Goal: Information Seeking & Learning: Learn about a topic

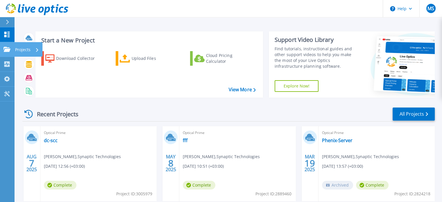
click at [6, 47] on icon at bounding box center [6, 49] width 7 height 5
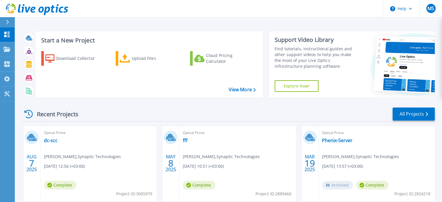
click at [149, 112] on div "Recent Projects All Projects" at bounding box center [228, 114] width 413 height 15
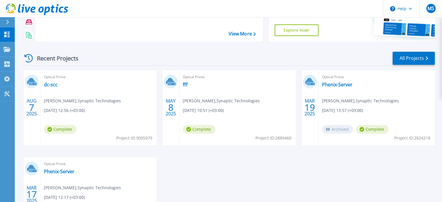
scroll to position [56, 0]
click at [51, 86] on link "dc-scc" at bounding box center [51, 85] width 14 height 6
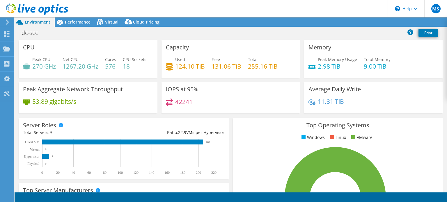
select select "USD"
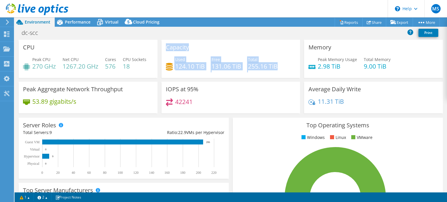
drag, startPoint x: 280, startPoint y: 67, endPoint x: 161, endPoint y: 46, distance: 120.5
click at [161, 46] on div "Capacity Used 124.10 TiB Free 131.06 TiB Total 255.16 TiB" at bounding box center [230, 59] width 139 height 38
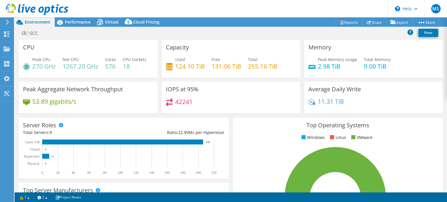
click at [161, 46] on div "Capacity Used 124.10 TiB Free 131.06 TiB Total 255.16 TiB" at bounding box center [230, 59] width 139 height 38
click at [164, 47] on div "Capacity Used 124.10 TiB Free 131.06 TiB Total 255.16 TiB" at bounding box center [230, 59] width 139 height 38
click at [166, 47] on h3 "Capacity" at bounding box center [177, 47] width 23 height 6
click at [111, 22] on span "Virtual" at bounding box center [111, 22] width 13 height 6
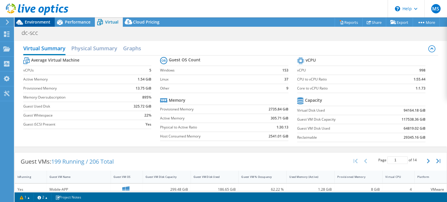
click at [46, 19] on span "Environment" at bounding box center [38, 22] width 26 height 6
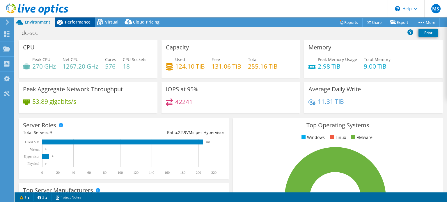
click at [72, 24] on span "Performance" at bounding box center [78, 22] width 26 height 6
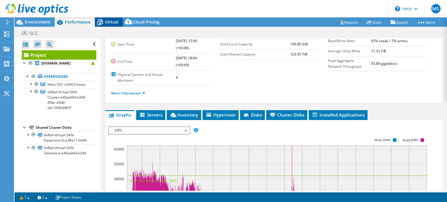
click at [109, 20] on span "Virtual" at bounding box center [111, 22] width 13 height 6
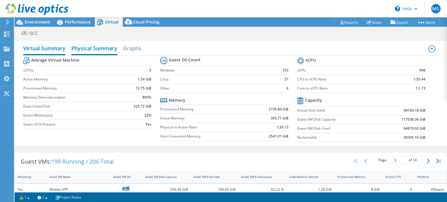
click at [94, 45] on h2 "Physical Summary" at bounding box center [94, 48] width 46 height 13
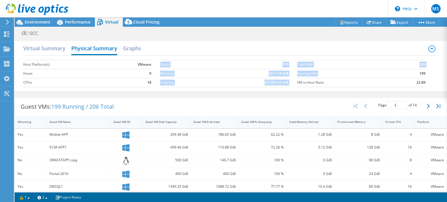
drag, startPoint x: 294, startPoint y: 73, endPoint x: 315, endPoint y: 76, distance: 21.7
click at [315, 76] on div "Host Platform(s) VMware Hosts 9 CPUs 18 Cores 576 Memory 9211.18 GiB Capacity 2…" at bounding box center [230, 73] width 415 height 35
click at [315, 76] on label "Running VMs" at bounding box center [346, 74] width 98 height 6
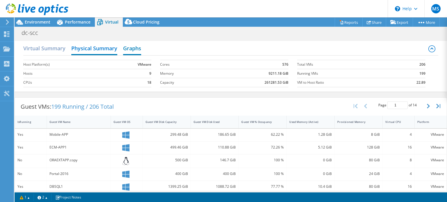
click at [138, 51] on h2 "Graphs" at bounding box center [132, 48] width 18 height 13
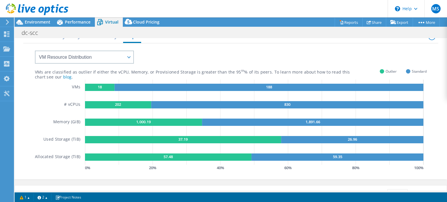
scroll to position [12, 0]
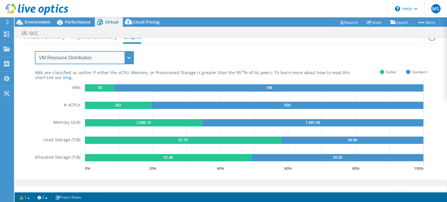
click at [123, 54] on select "VM Resource Distribution Provisioning Contrast Over Provisioning" at bounding box center [84, 57] width 99 height 13
select select "Over Provisioning"
click at [35, 51] on select "VM Resource Distribution Provisioning Contrast Over Provisioning" at bounding box center [84, 57] width 99 height 13
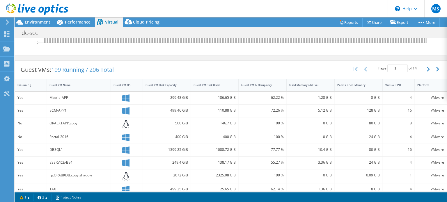
scroll to position [136, 0]
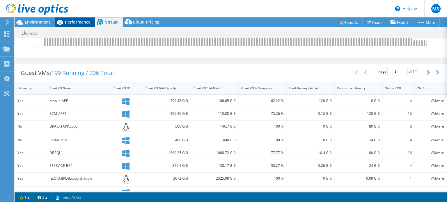
click at [84, 22] on span "Performance" at bounding box center [78, 22] width 26 height 6
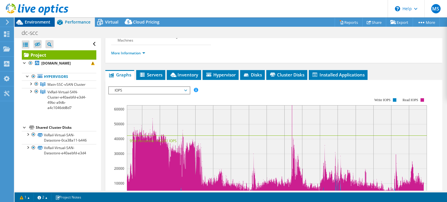
click at [34, 24] on span "Environment" at bounding box center [38, 22] width 26 height 6
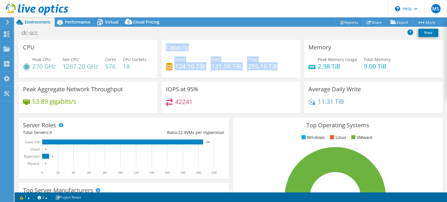
drag, startPoint x: 163, startPoint y: 47, endPoint x: 280, endPoint y: 66, distance: 118.4
click at [280, 66] on div "Capacity Used 124.10 TiB Free 131.06 TiB Total 255.16 TiB" at bounding box center [230, 59] width 139 height 38
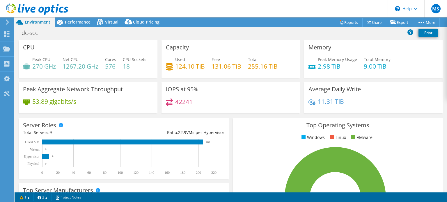
click at [280, 66] on div "Used 124.10 TiB Free 131.06 TiB Total 255.16 TiB" at bounding box center [231, 65] width 130 height 19
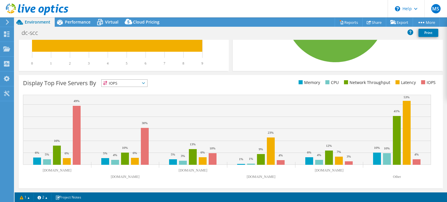
scroll to position [184, 0]
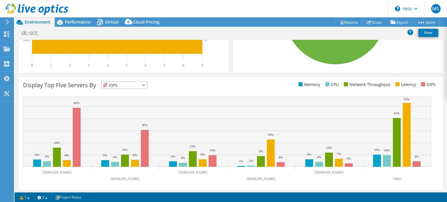
click at [147, 89] on span "IOPS" at bounding box center [125, 85] width 46 height 7
click at [152, 91] on div "Display Top Five Servers By IOPS IOPS" at bounding box center [127, 86] width 208 height 10
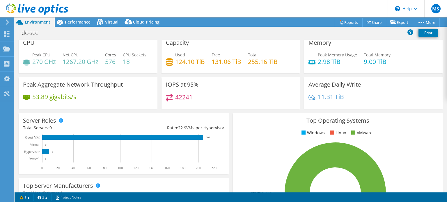
scroll to position [0, 0]
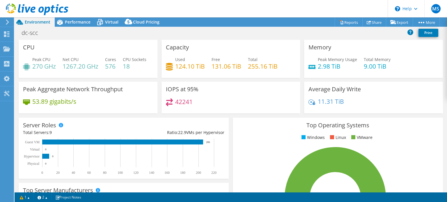
click at [149, 106] on div "Peak Aggregate Network Throughput 53.89 gigabits/s" at bounding box center [88, 98] width 139 height 32
click at [347, 24] on link "Reports" at bounding box center [348, 22] width 28 height 9
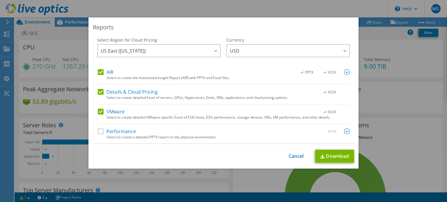
click at [346, 130] on img at bounding box center [347, 132] width 6 height 6
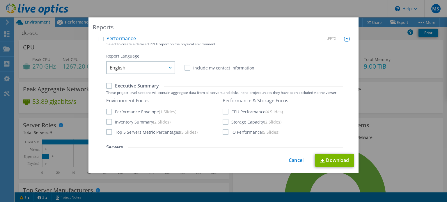
scroll to position [62, 0]
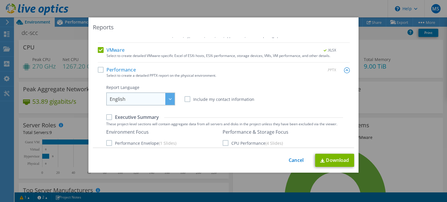
click at [159, 96] on span "English" at bounding box center [142, 99] width 65 height 12
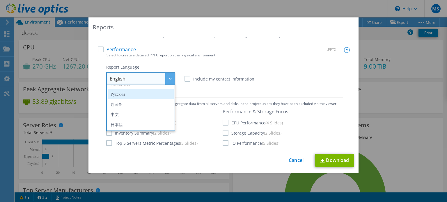
scroll to position [82, 0]
click at [169, 79] on div at bounding box center [169, 78] width 9 height 12
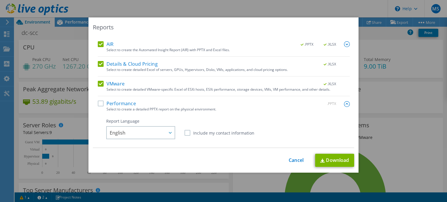
scroll to position [6, 0]
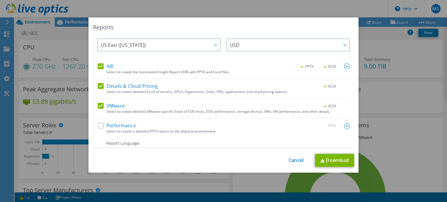
click at [99, 124] on label "Performance" at bounding box center [117, 126] width 38 height 6
click at [0, 0] on input "Performance" at bounding box center [0, 0] width 0 height 0
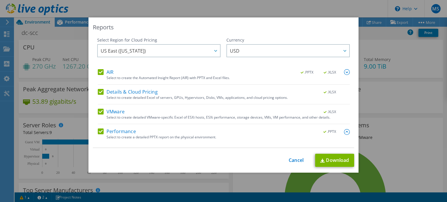
click at [344, 71] on img at bounding box center [347, 72] width 6 height 6
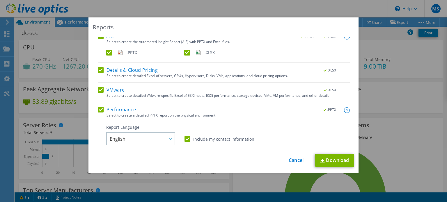
scroll to position [36, 0]
click at [344, 110] on img at bounding box center [347, 110] width 6 height 6
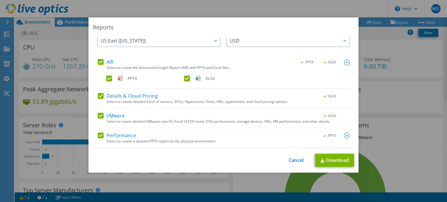
scroll to position [10, 0]
click at [344, 134] on img at bounding box center [347, 136] width 6 height 6
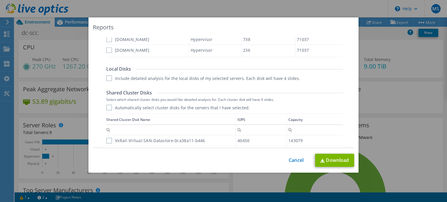
scroll to position [326, 0]
click at [175, 78] on label "Include detailed analysis for the local disks of my selected servers. Each disk…" at bounding box center [203, 77] width 194 height 6
click at [0, 0] on input "Include detailed analysis for the local disks of my selected servers. Each disk…" at bounding box center [0, 0] width 0 height 0
click at [125, 76] on label "Include detailed analysis for the local disks of my selected servers. Each disk…" at bounding box center [203, 77] width 194 height 6
click at [0, 0] on input "Include detailed analysis for the local disks of my selected servers. Each disk…" at bounding box center [0, 0] width 0 height 0
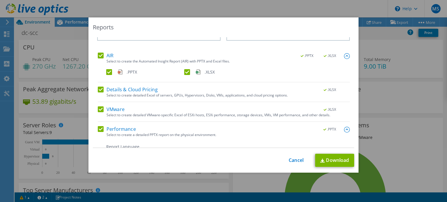
scroll to position [0, 0]
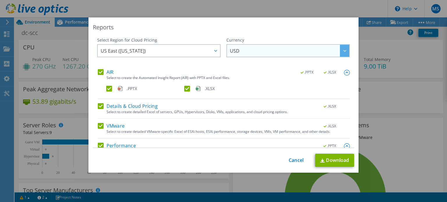
click at [277, 49] on span "USD" at bounding box center [289, 51] width 119 height 12
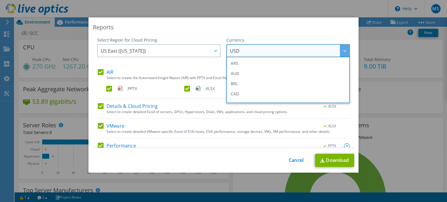
click at [210, 69] on div "AIR .PPTX .XLSX" at bounding box center [224, 72] width 252 height 7
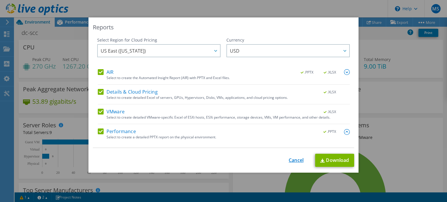
click at [292, 160] on link "Cancel" at bounding box center [296, 161] width 15 height 6
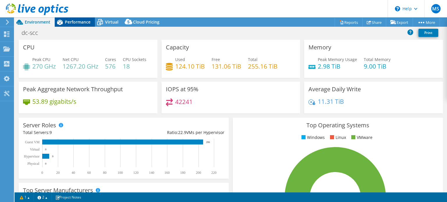
click at [80, 21] on span "Performance" at bounding box center [78, 22] width 26 height 6
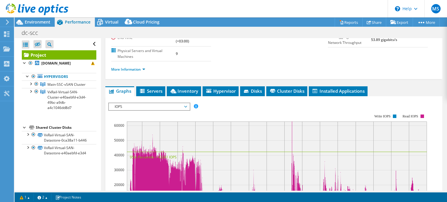
scroll to position [79, 0]
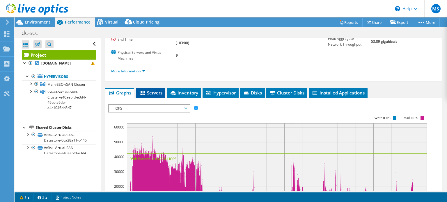
click at [144, 91] on icon at bounding box center [143, 93] width 6 height 5
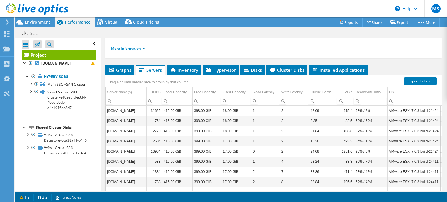
scroll to position [99, 0]
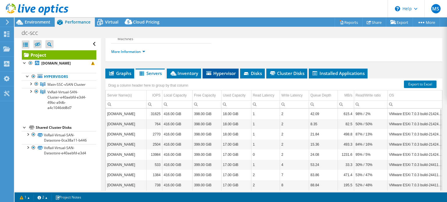
click at [223, 70] on span "Hypervisor" at bounding box center [220, 73] width 30 height 6
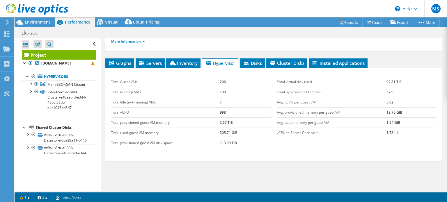
scroll to position [109, 0]
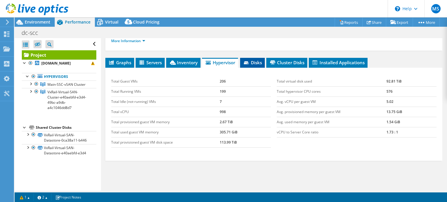
click at [256, 60] on span "Disks" at bounding box center [252, 63] width 19 height 6
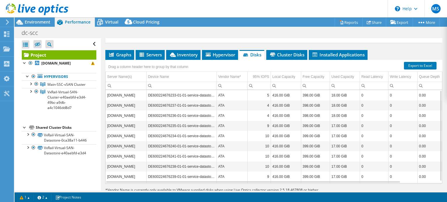
scroll to position [2, 0]
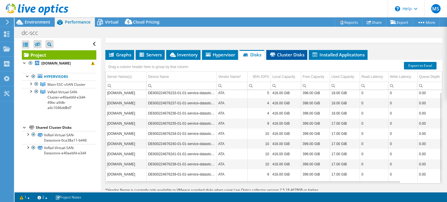
click at [284, 52] on span "Cluster Disks" at bounding box center [286, 55] width 35 height 6
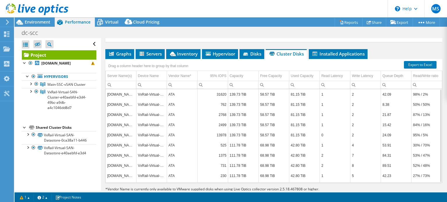
scroll to position [115, 0]
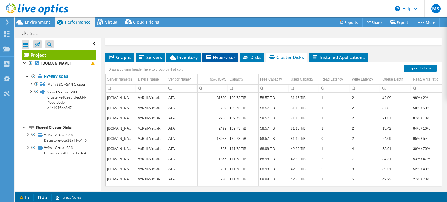
click at [216, 54] on span "Hypervisor" at bounding box center [220, 57] width 30 height 6
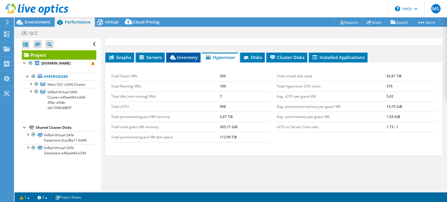
click at [184, 54] on span "Inventory" at bounding box center [183, 57] width 29 height 6
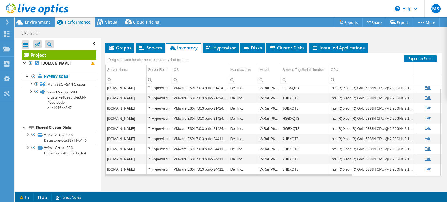
scroll to position [121, 0]
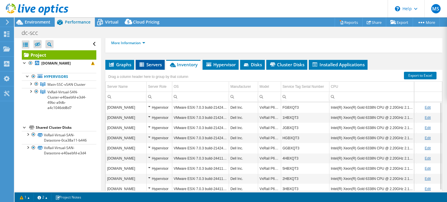
click at [145, 62] on span "Servers" at bounding box center [149, 65] width 23 height 6
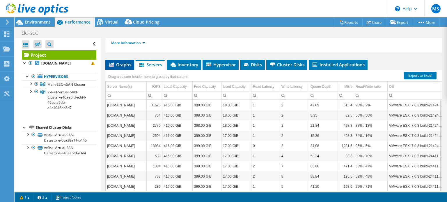
click at [121, 62] on span "Graphs" at bounding box center [119, 65] width 23 height 6
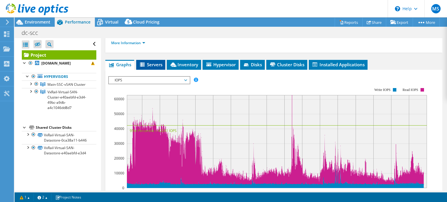
click at [152, 60] on li "Servers" at bounding box center [150, 65] width 29 height 10
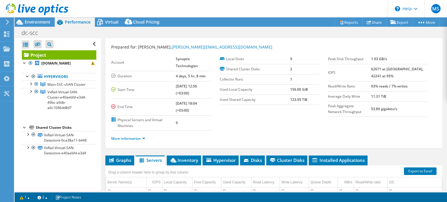
scroll to position [0, 0]
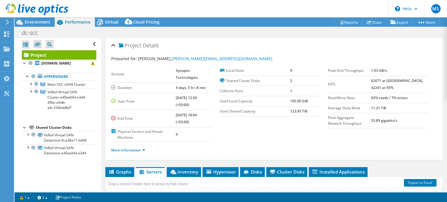
click at [89, 45] on div "Open All Close All Hide Excluded Nodes Project Tree Filter" at bounding box center [59, 44] width 74 height 12
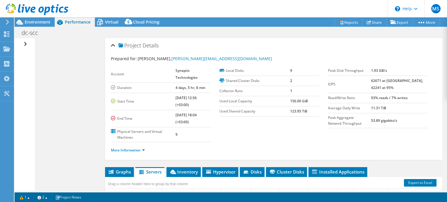
click at [24, 43] on div "Open All Close All Hide Excluded Nodes Project Tree Filter" at bounding box center [26, 44] width 8 height 12
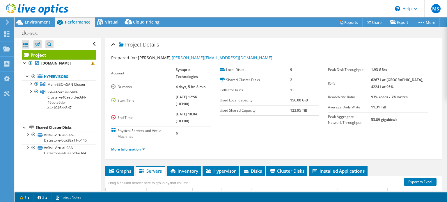
scroll to position [1, 0]
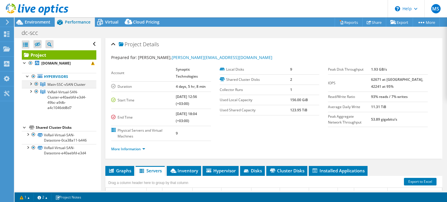
click at [34, 83] on div at bounding box center [36, 84] width 6 height 7
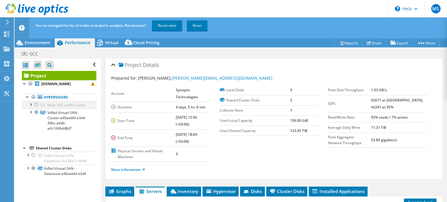
click at [37, 106] on div at bounding box center [36, 104] width 6 height 7
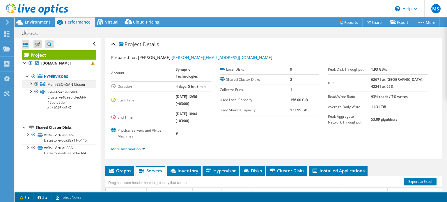
click at [31, 83] on div at bounding box center [31, 84] width 6 height 6
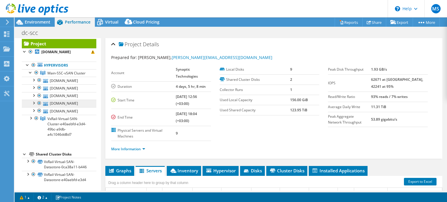
scroll to position [24, 0]
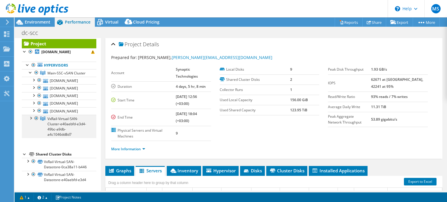
click at [31, 121] on div at bounding box center [31, 118] width 6 height 6
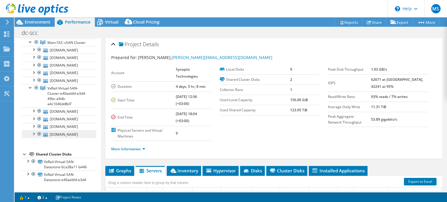
scroll to position [104, 0]
click at [28, 158] on div at bounding box center [28, 161] width 6 height 6
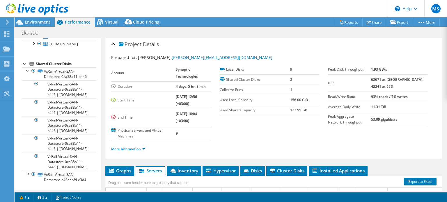
scroll to position [220, 0]
click at [28, 171] on div at bounding box center [28, 174] width 6 height 6
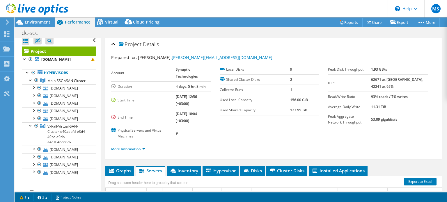
scroll to position [0, 0]
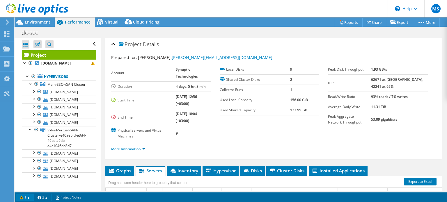
click at [29, 197] on link "1" at bounding box center [25, 197] width 18 height 7
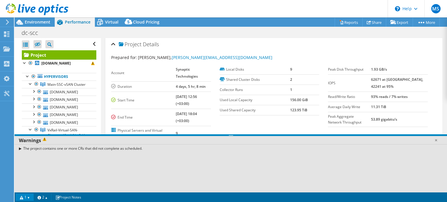
click at [29, 197] on link "1" at bounding box center [25, 197] width 18 height 7
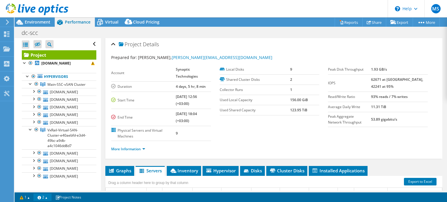
click at [42, 199] on link "2" at bounding box center [42, 197] width 18 height 7
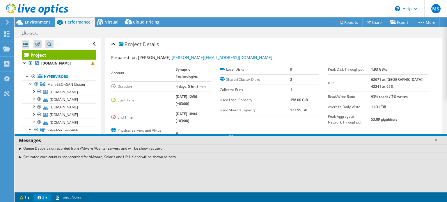
click at [20, 148] on div "Queue Depth is not recorded from VMware VCenter servers and will be shown as ze…" at bounding box center [231, 148] width 432 height 8
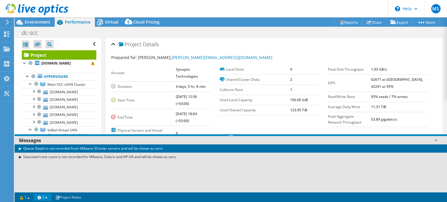
click at [20, 148] on div "Queue Depth is not recorded from VMware VCenter servers and will be shown as ze…" at bounding box center [231, 148] width 432 height 8
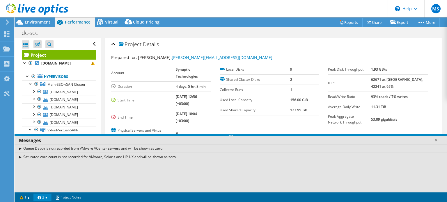
click at [50, 194] on link "2" at bounding box center [42, 197] width 18 height 7
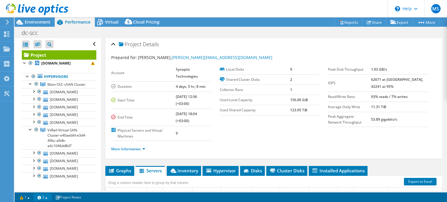
click at [50, 194] on link "2" at bounding box center [42, 197] width 18 height 7
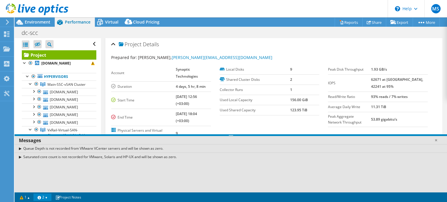
click at [50, 194] on link "2" at bounding box center [42, 197] width 18 height 7
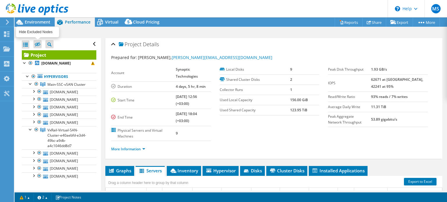
click at [40, 45] on icon at bounding box center [38, 44] width 6 height 4
click at [0, 0] on input "checkbox" at bounding box center [0, 0] width 0 height 0
click at [38, 44] on icon at bounding box center [38, 44] width 6 height 4
click at [0, 0] on input "checkbox" at bounding box center [0, 0] width 0 height 0
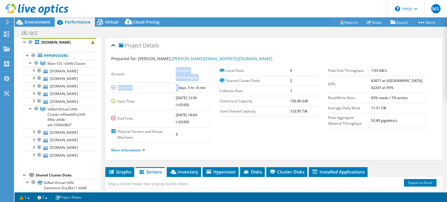
drag, startPoint x: 167, startPoint y: 71, endPoint x: 171, endPoint y: 74, distance: 5.4
click at [171, 74] on tr "Account Synaptic Technologies" at bounding box center [161, 74] width 100 height 17
click at [176, 74] on td "Synaptic Technologies" at bounding box center [193, 74] width 35 height 17
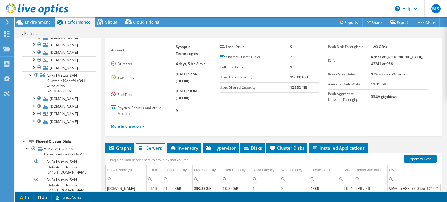
scroll to position [26, 0]
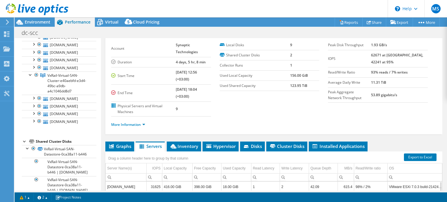
click at [197, 87] on b "08/11/2025, 18:04 (+03:00)" at bounding box center [186, 93] width 21 height 12
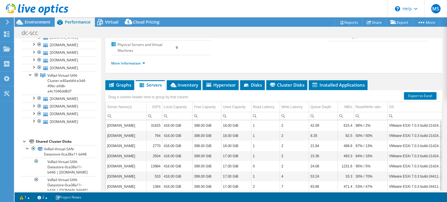
scroll to position [87, 0]
click at [144, 60] on link "More Information" at bounding box center [128, 62] width 34 height 5
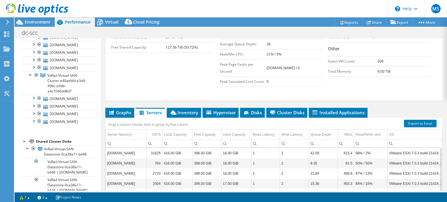
scroll to position [157, 0]
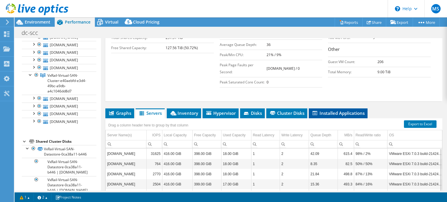
click at [316, 111] on icon at bounding box center [314, 113] width 5 height 4
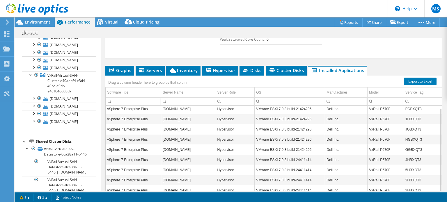
scroll to position [2, 0]
click at [120, 68] on span "Graphs" at bounding box center [119, 71] width 23 height 6
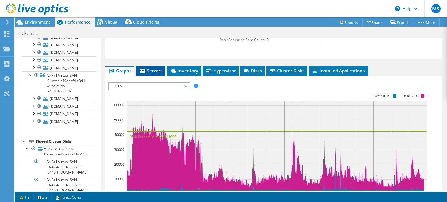
click at [163, 66] on li "Servers" at bounding box center [150, 71] width 29 height 10
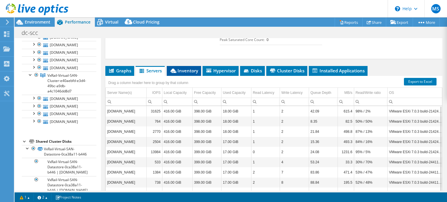
click at [189, 68] on span "Inventory" at bounding box center [184, 71] width 29 height 6
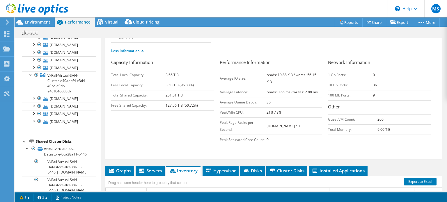
scroll to position [99, 0]
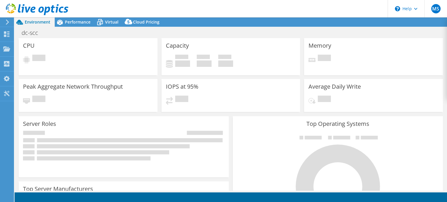
select select "USD"
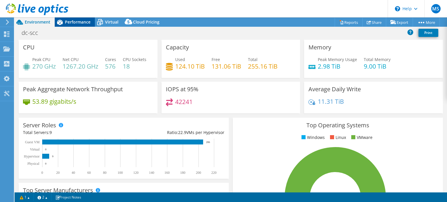
click at [83, 22] on span "Performance" at bounding box center [78, 22] width 26 height 6
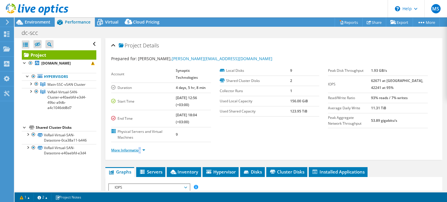
drag, startPoint x: 147, startPoint y: 142, endPoint x: 139, endPoint y: 142, distance: 8.2
click at [139, 147] on li "More Information" at bounding box center [130, 150] width 38 height 6
click at [139, 148] on link "More Information" at bounding box center [128, 150] width 34 height 5
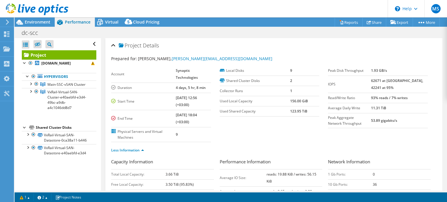
click at [210, 142] on div "Less Information" at bounding box center [273, 150] width 325 height 16
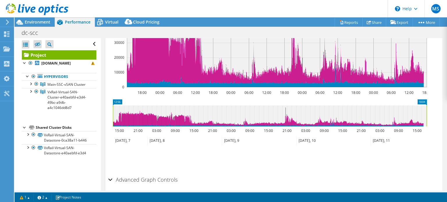
scroll to position [321, 0]
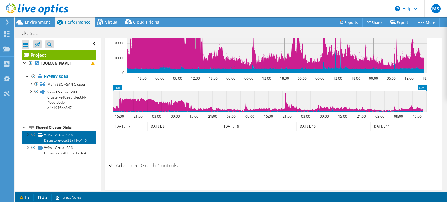
click at [53, 140] on link "VxRail-Virtual-SAN-Datastore-0ca38a11-b446" at bounding box center [59, 137] width 74 height 13
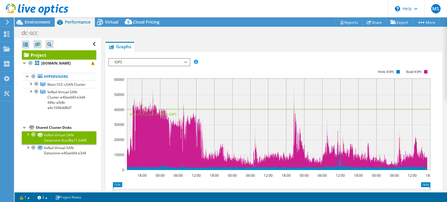
scroll to position [0, 0]
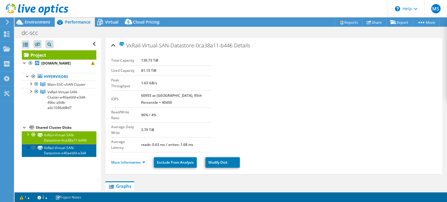
click at [55, 157] on link "VxRail-Virtual-SAN-Datastore-e40aebfd-e3d4" at bounding box center [59, 150] width 74 height 13
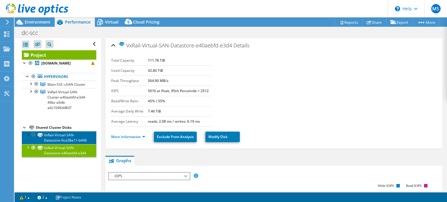
click at [63, 144] on link "VxRail-Virtual-SAN-Datastore-0ca38a11-b446" at bounding box center [59, 137] width 74 height 13
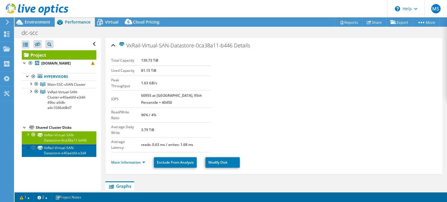
click at [62, 157] on link "VxRail-Virtual-SAN-Datastore-e40aebfd-e3d4" at bounding box center [59, 150] width 74 height 13
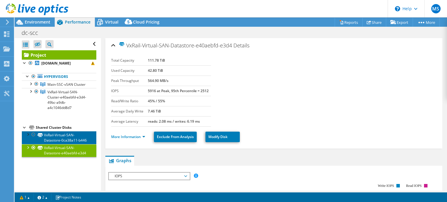
click at [64, 144] on link "VxRail-Virtual-SAN-Datastore-0ca38a11-b446" at bounding box center [59, 137] width 74 height 13
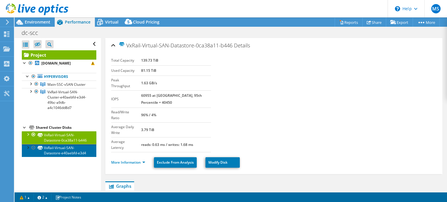
click at [62, 157] on link "VxRail-Virtual-SAN-Datastore-e40aebfd-e3d4" at bounding box center [59, 150] width 74 height 13
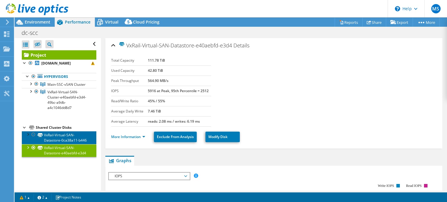
click at [61, 140] on link "VxRail-Virtual-SAN-Datastore-0ca38a11-b446" at bounding box center [59, 137] width 74 height 13
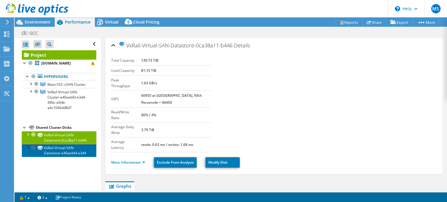
click at [65, 157] on link "VxRail-Virtual-SAN-Datastore-e40aebfd-e3d4" at bounding box center [59, 150] width 74 height 13
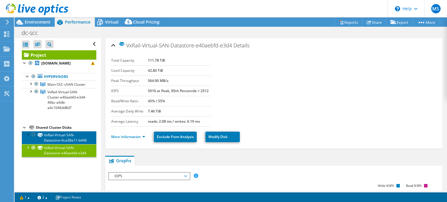
click at [65, 143] on link "VxRail-Virtual-SAN-Datastore-0ca38a11-b446" at bounding box center [59, 137] width 74 height 13
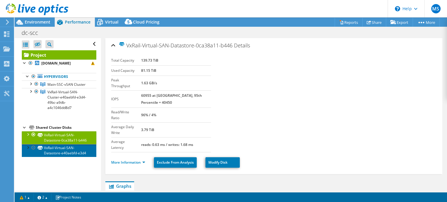
click at [65, 157] on link "VxRail-Virtual-SAN-Datastore-e40aebfd-e3d4" at bounding box center [59, 150] width 74 height 13
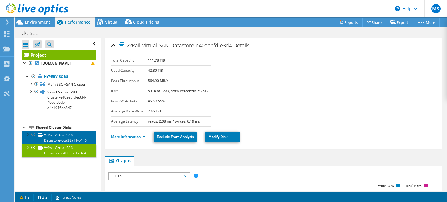
click at [72, 144] on link "VxRail-Virtual-SAN-Datastore-0ca38a11-b446" at bounding box center [59, 137] width 74 height 13
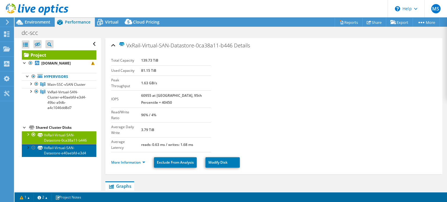
click at [65, 157] on link "VxRail-Virtual-SAN-Datastore-e40aebfd-e3d4" at bounding box center [59, 150] width 74 height 13
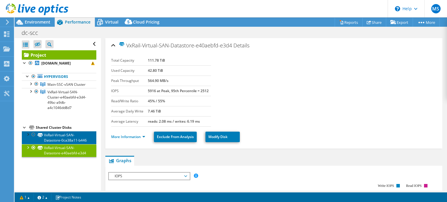
click at [61, 144] on link "VxRail-Virtual-SAN-Datastore-0ca38a11-b446" at bounding box center [59, 137] width 74 height 13
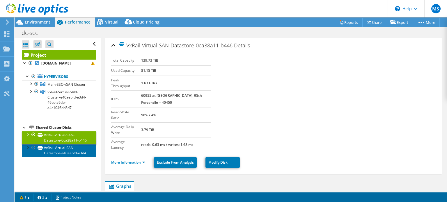
click at [59, 157] on link "VxRail-Virtual-SAN-Datastore-e40aebfd-e3d4" at bounding box center [59, 150] width 74 height 13
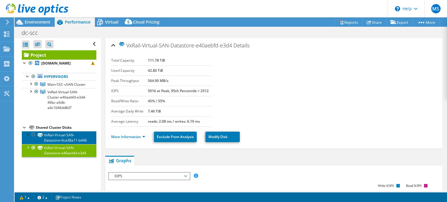
click at [63, 144] on link "VxRail-Virtual-SAN-Datastore-0ca38a11-b446" at bounding box center [59, 137] width 74 height 13
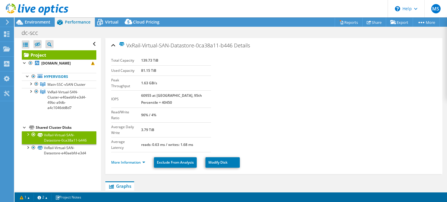
select select "USD"
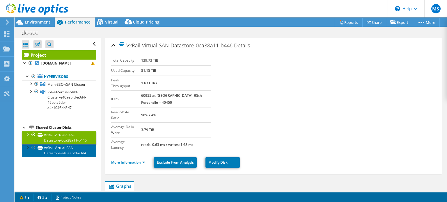
drag, startPoint x: 0, startPoint y: 0, endPoint x: 67, endPoint y: 163, distance: 175.7
click at [67, 157] on link "VxRail-Virtual-SAN-Datastore-e40aebfd-e3d4" at bounding box center [59, 150] width 74 height 13
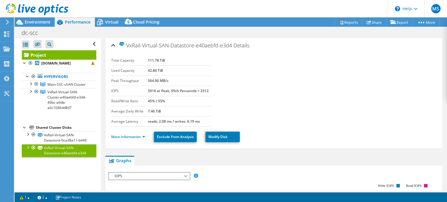
click at [28, 150] on div at bounding box center [28, 147] width 6 height 6
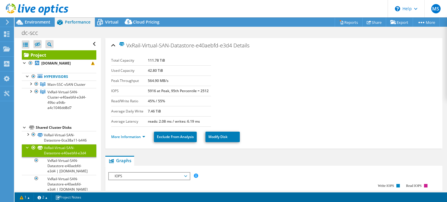
click at [28, 150] on div at bounding box center [28, 147] width 6 height 6
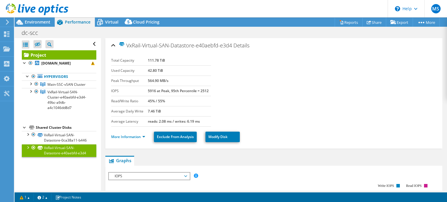
click at [28, 150] on div at bounding box center [28, 147] width 6 height 6
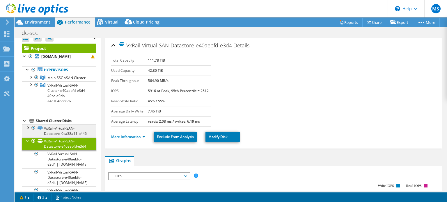
scroll to position [6, 0]
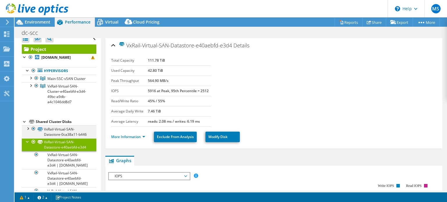
click at [28, 131] on div at bounding box center [28, 128] width 6 height 6
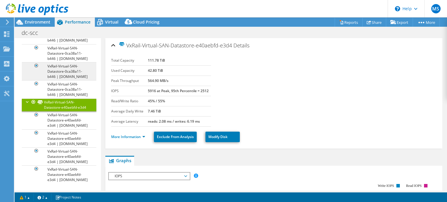
scroll to position [198, 0]
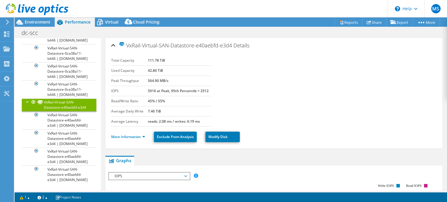
click at [26, 99] on div at bounding box center [28, 102] width 6 height 6
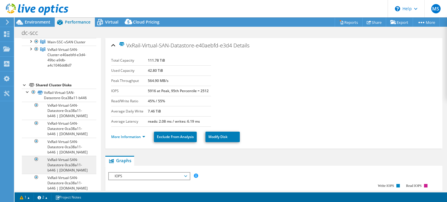
scroll to position [39, 0]
